Goal: Task Accomplishment & Management: Manage account settings

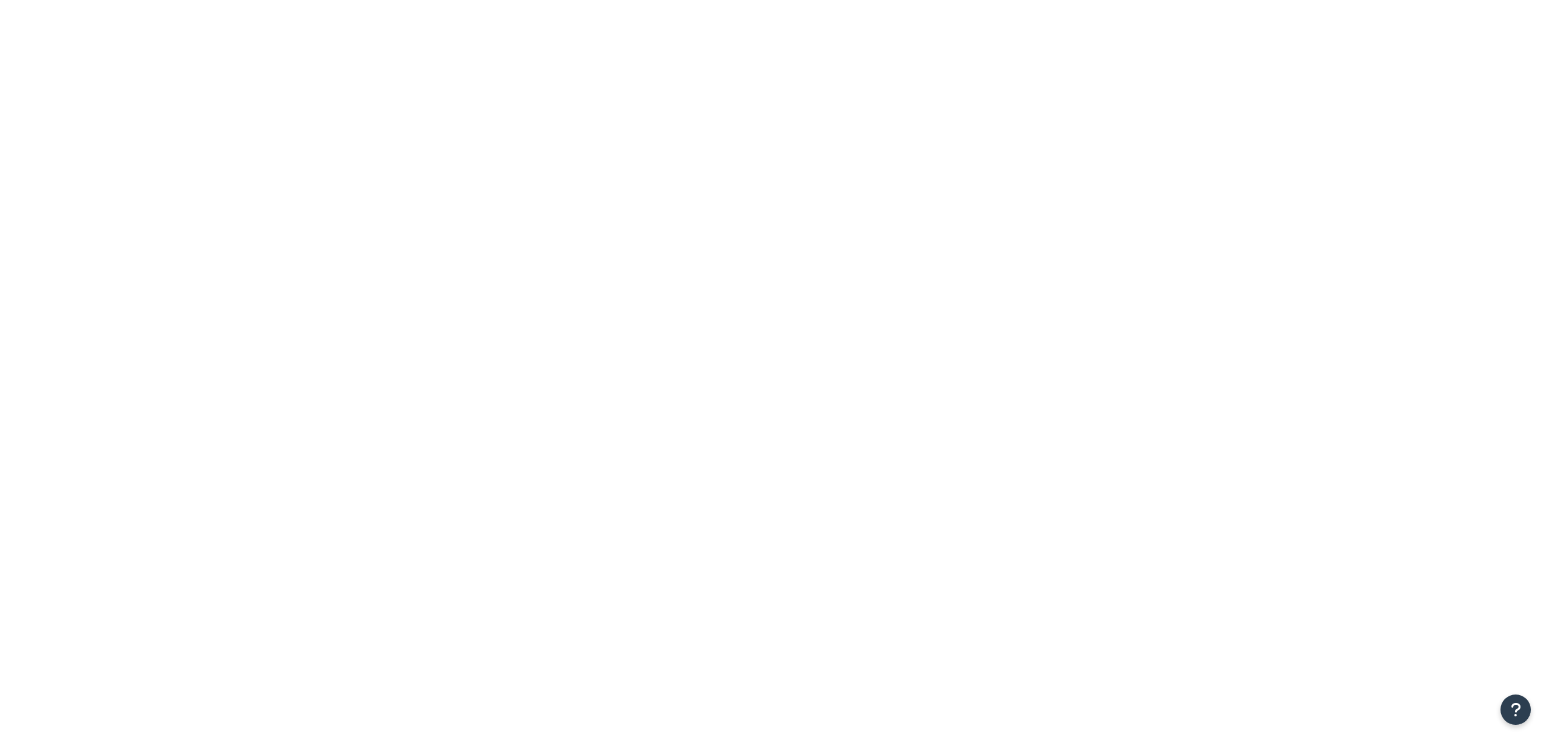
drag, startPoint x: 0, startPoint y: 0, endPoint x: 372, endPoint y: 149, distance: 401.1
paste input "Garlic w/kit"
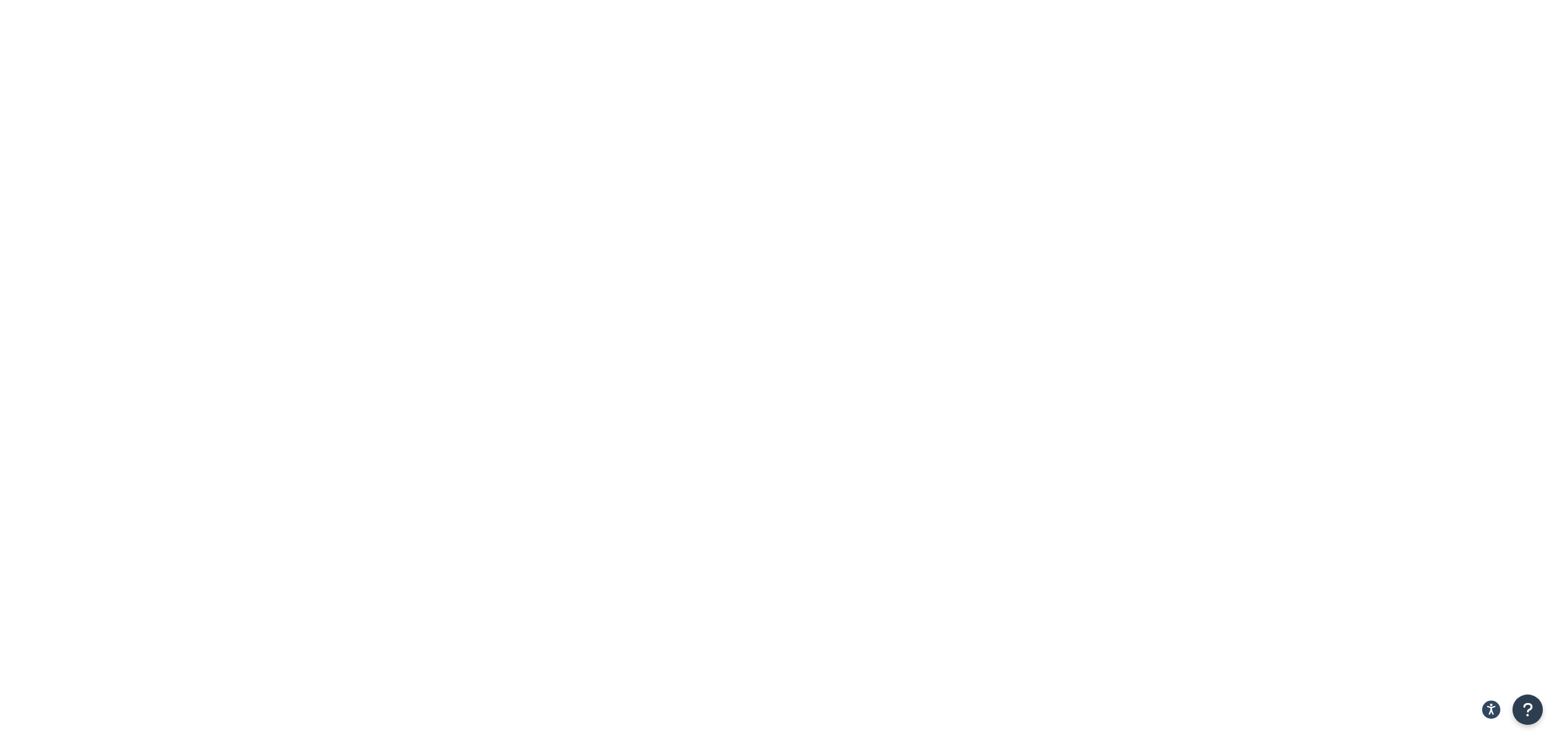
drag, startPoint x: 346, startPoint y: 146, endPoint x: 284, endPoint y: 161, distance: 63.0
type input "Garlic"
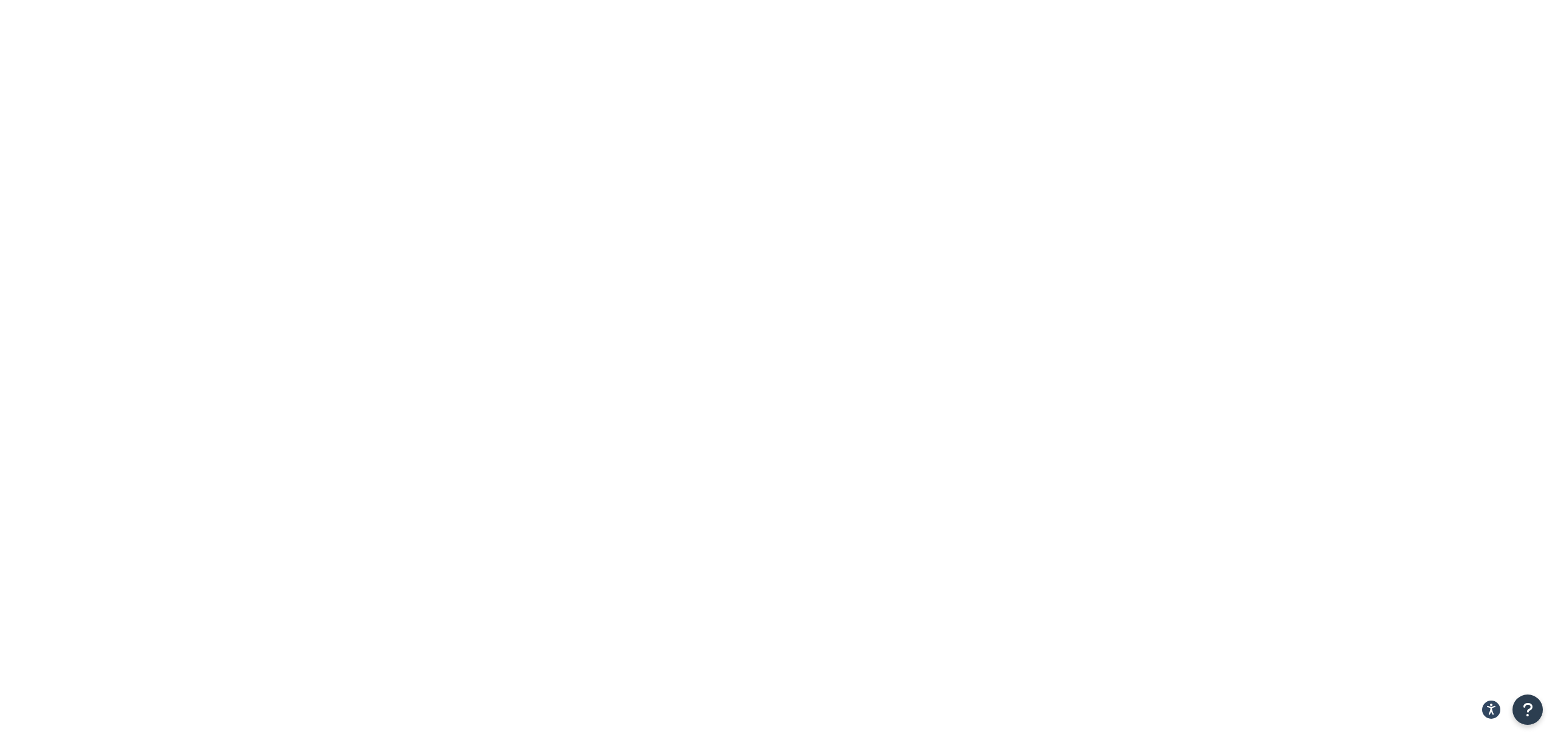
type input "garlik"
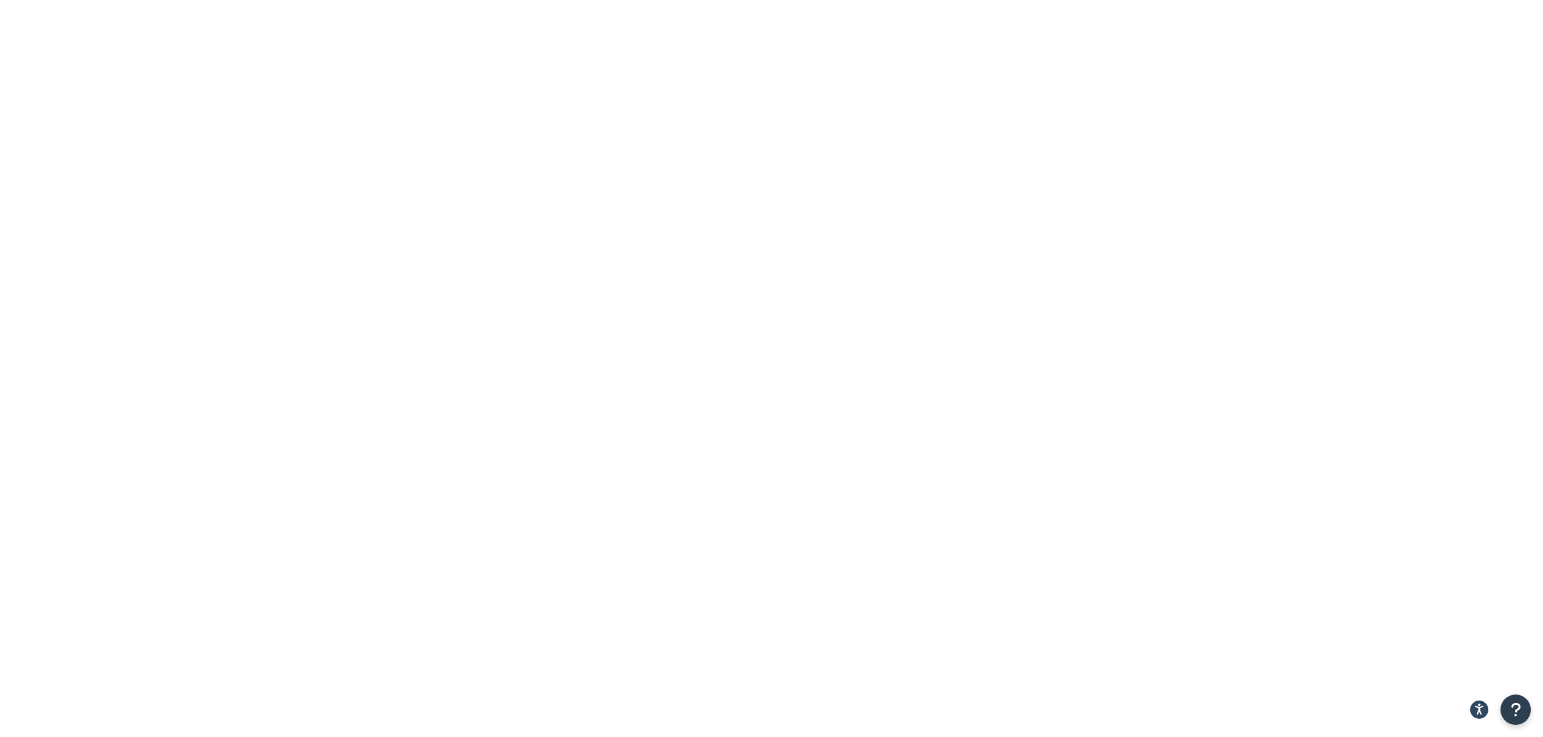
type input "garlic"
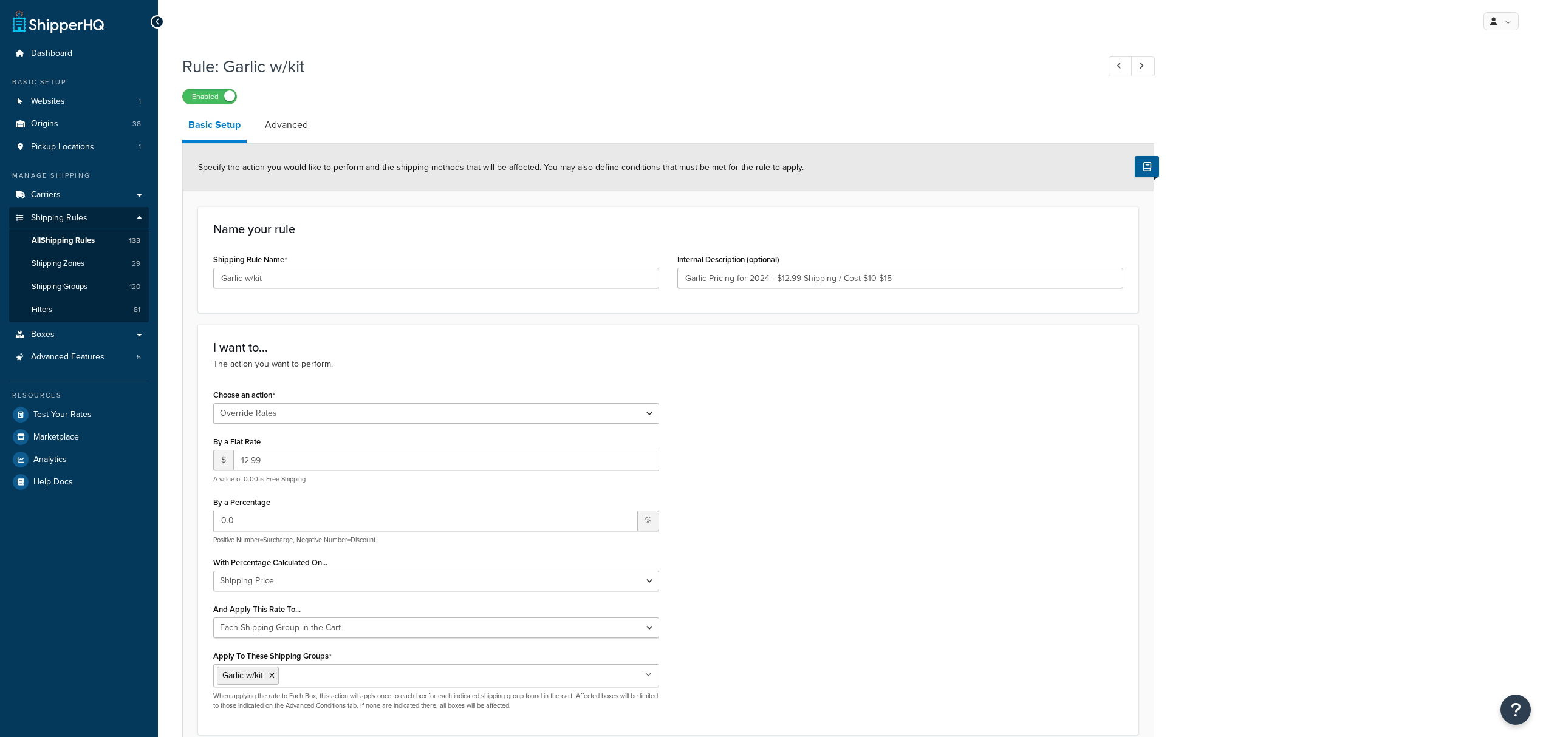
select select "OVERRIDE"
select select "SHIPPING_GROUP"
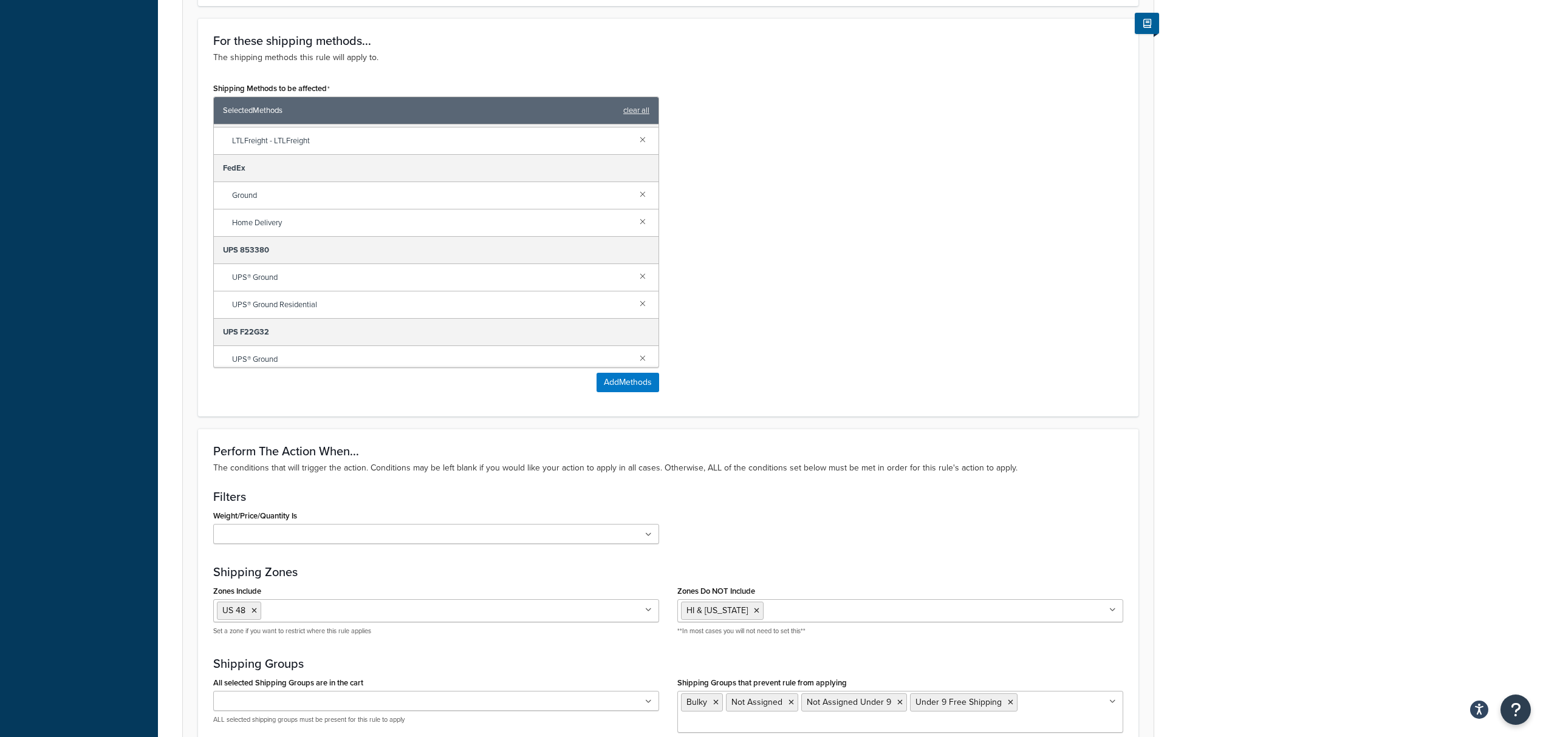
scroll to position [59, 0]
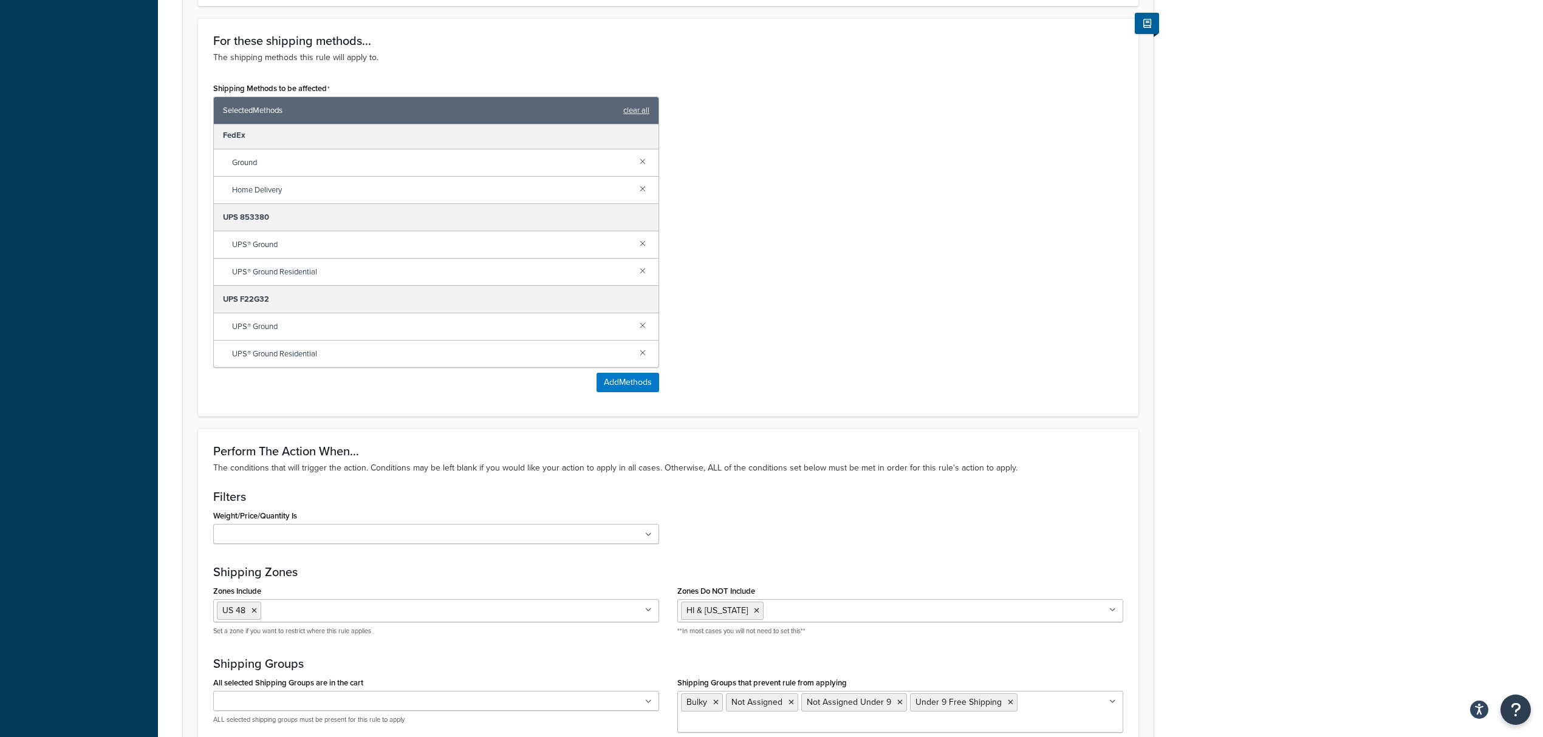
click at [827, 296] on div "Shipping Methods to be affected Selected Methods clear all LTL Freight Shipping…" at bounding box center [668, 241] width 928 height 322
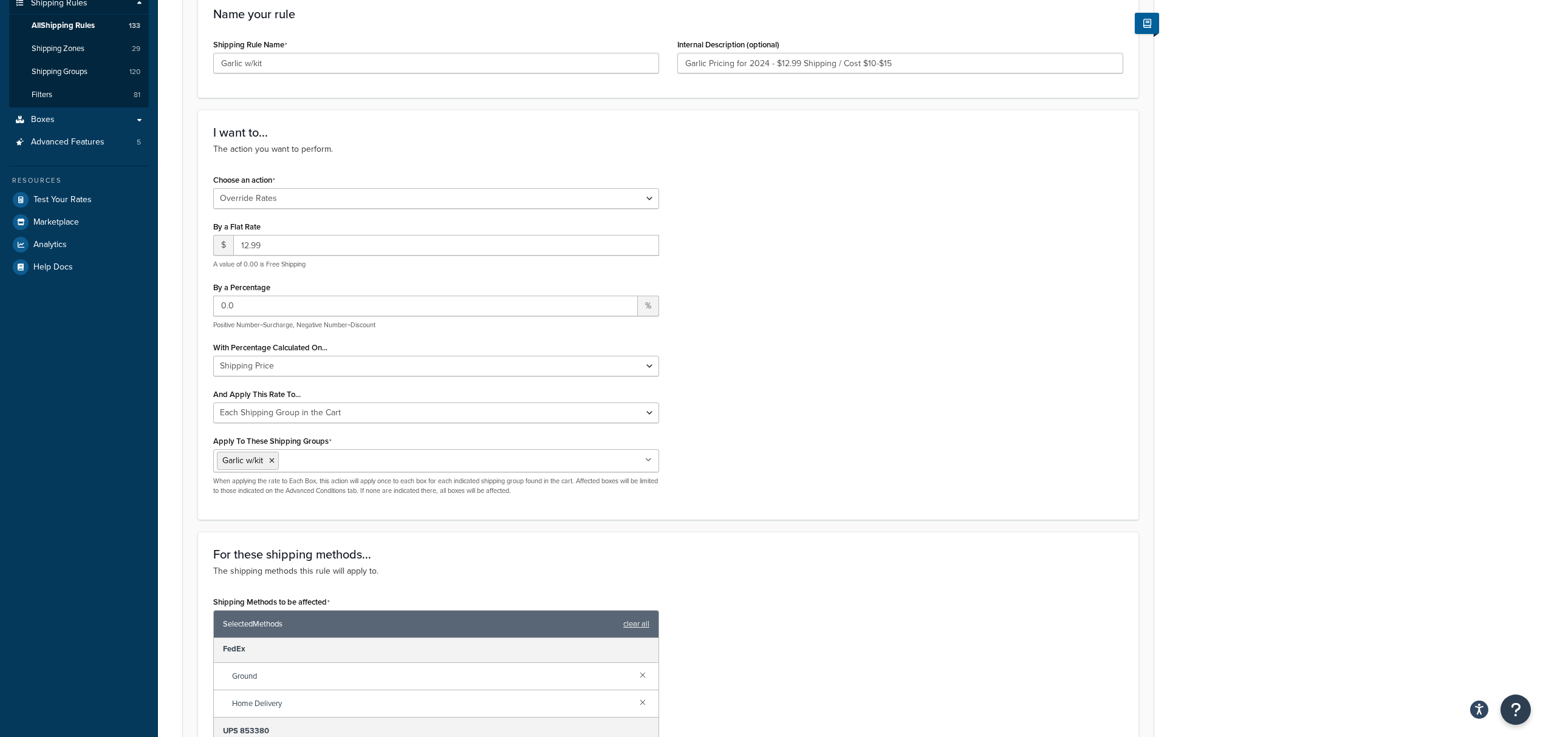
scroll to position [43, 0]
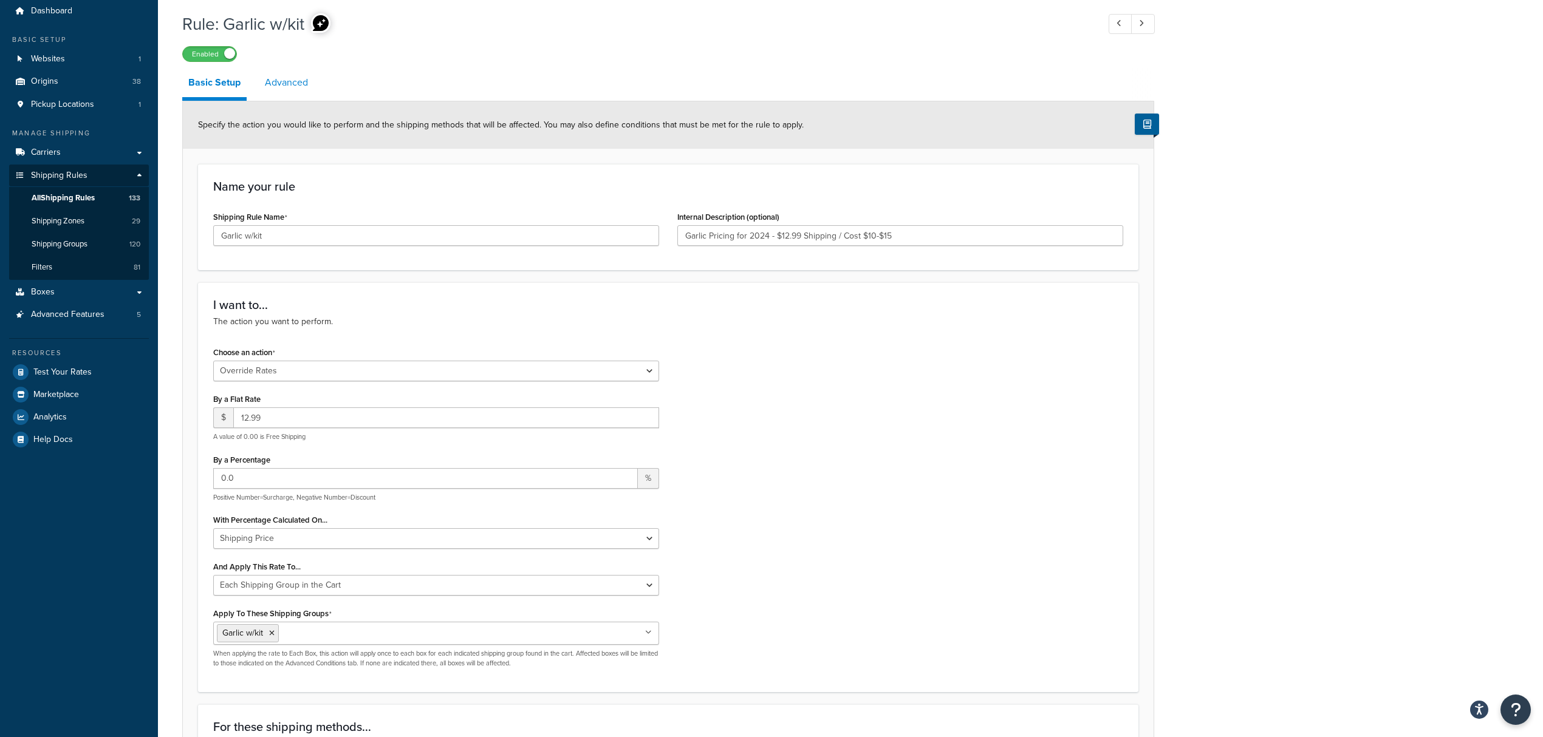
click at [289, 83] on link "Advanced" at bounding box center [286, 82] width 55 height 29
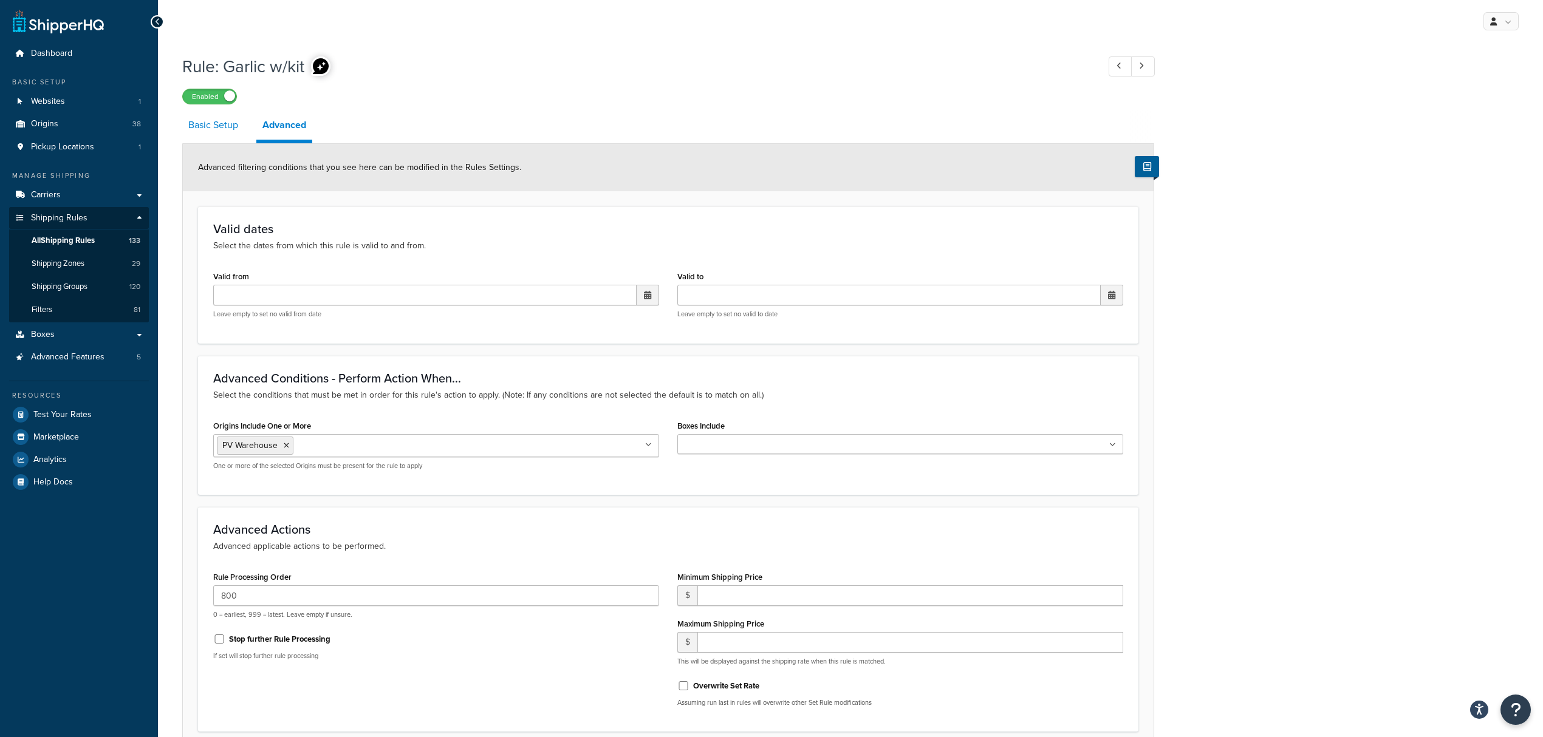
click at [217, 129] on link "Basic Setup" at bounding box center [213, 125] width 62 height 29
select select "OVERRIDE"
select select "SHIPPING_GROUP"
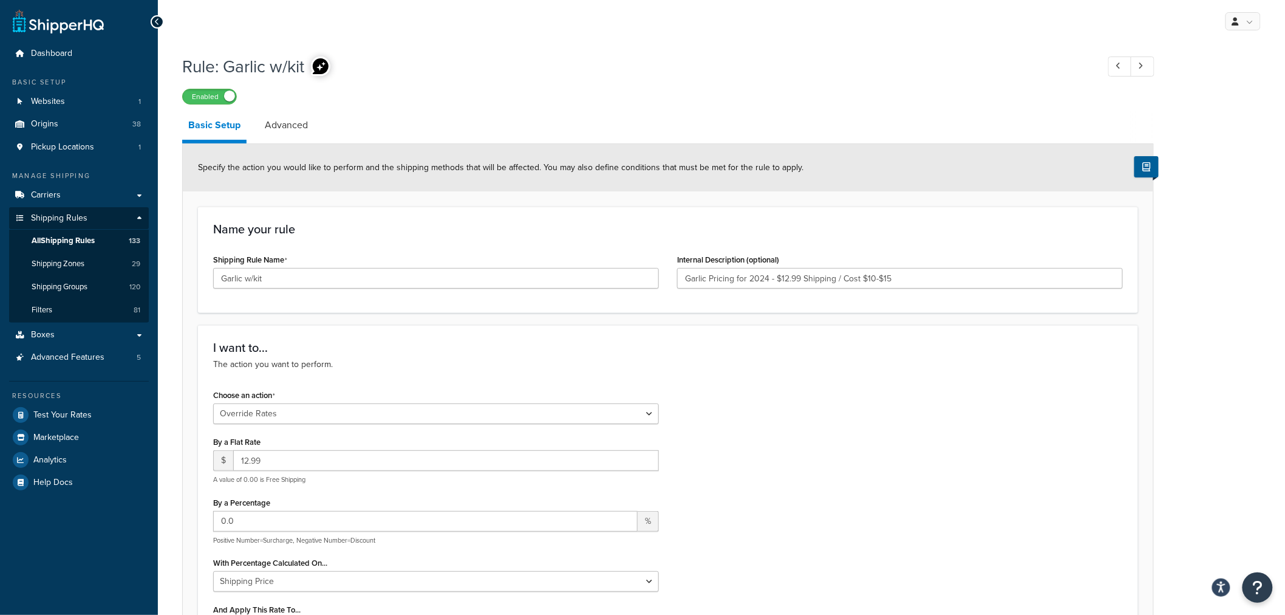
drag, startPoint x: 1504, startPoint y: 5, endPoint x: 737, endPoint y: 361, distance: 845.5
click at [737, 361] on p "The action you want to perform." at bounding box center [668, 364] width 910 height 13
